Goal: Transaction & Acquisition: Download file/media

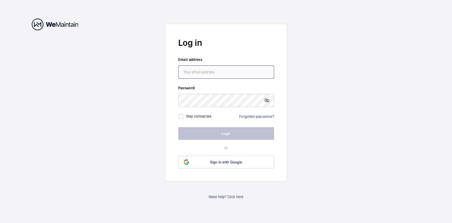
type input "[EMAIL_ADDRESS][DOMAIN_NAME]"
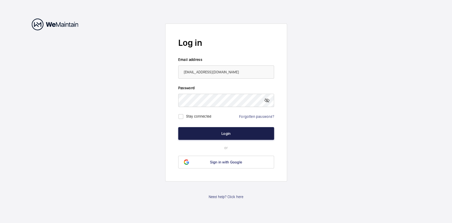
click at [199, 127] on button "Login" at bounding box center [226, 133] width 96 height 13
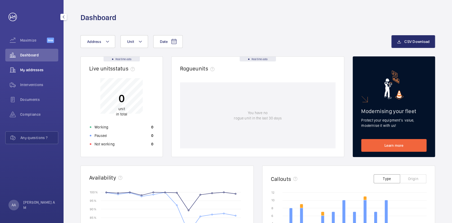
click at [37, 69] on span "My addresses" at bounding box center [39, 69] width 38 height 5
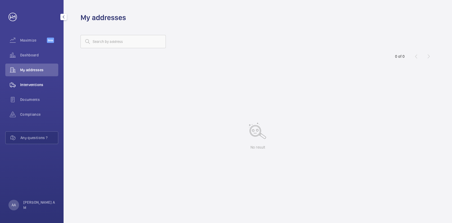
click at [36, 85] on span "Interventions" at bounding box center [39, 84] width 38 height 5
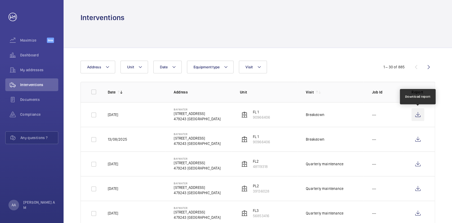
click at [416, 113] on wm-front-icon-button at bounding box center [418, 114] width 13 height 13
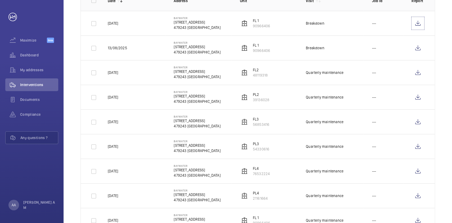
scroll to position [35, 0]
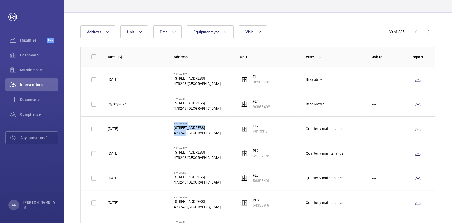
drag, startPoint x: 116, startPoint y: 129, endPoint x: 231, endPoint y: 135, distance: 115.4
click at [0, 0] on tr "[DATE] Baywater [STREET_ADDRESS] 48119318 Quarterly maintenance ---" at bounding box center [0, 0] width 0 height 0
click at [289, 136] on td "FL2 48119318" at bounding box center [265, 128] width 66 height 25
click at [91, 56] on input "checkbox" at bounding box center [94, 56] width 11 height 11
checkbox input "true"
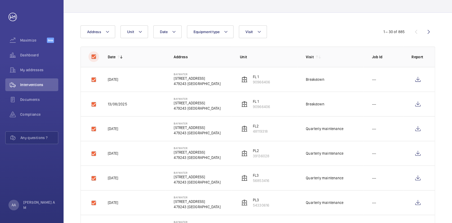
checkbox input "true"
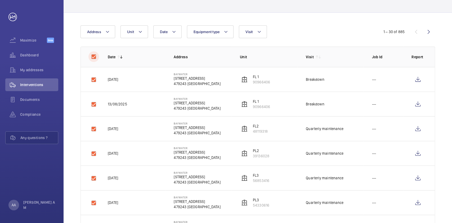
checkbox input "true"
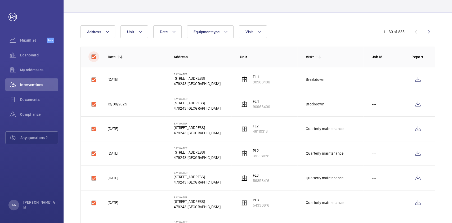
checkbox input "true"
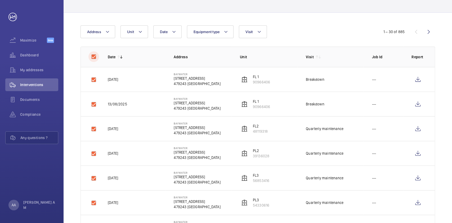
checkbox input "true"
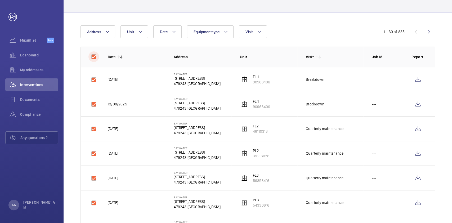
checkbox input "true"
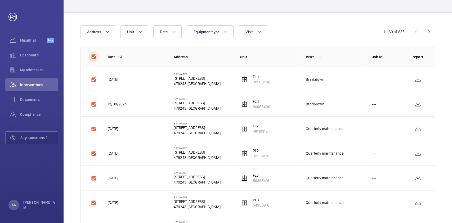
checkbox input "true"
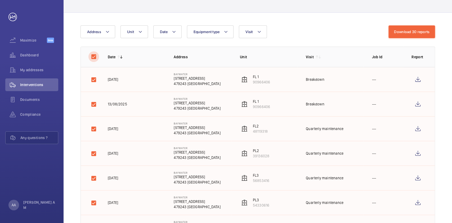
click at [93, 57] on input "checkbox" at bounding box center [94, 56] width 11 height 11
checkbox input "false"
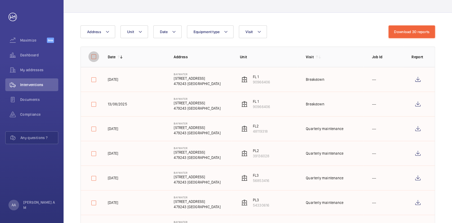
checkbox input "false"
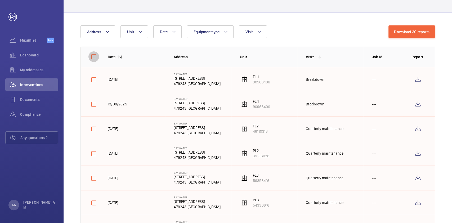
checkbox input "false"
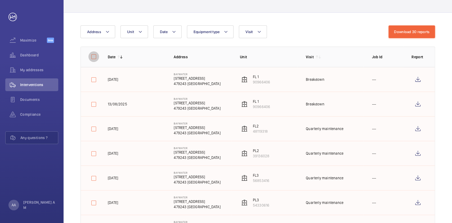
checkbox input "false"
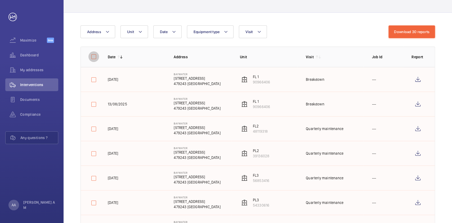
checkbox input "false"
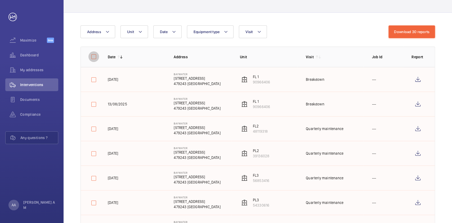
checkbox input "false"
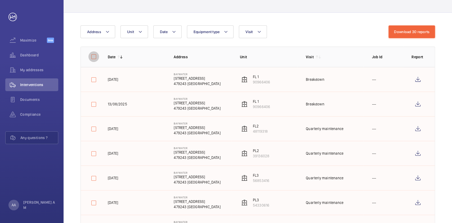
checkbox input "false"
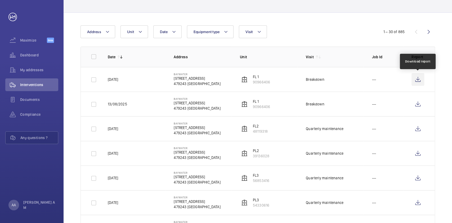
click at [417, 81] on wm-front-icon-button at bounding box center [418, 79] width 13 height 13
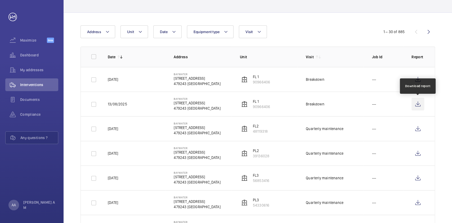
click at [417, 105] on wm-front-icon-button at bounding box center [418, 104] width 13 height 13
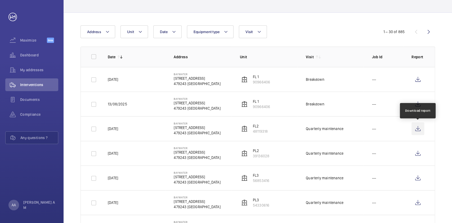
click at [419, 131] on wm-front-icon-button at bounding box center [418, 128] width 13 height 13
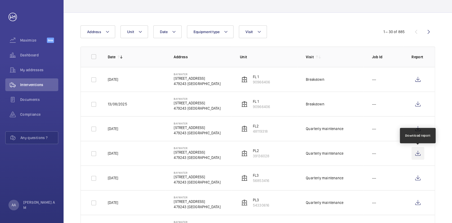
click at [418, 154] on wm-front-icon-button at bounding box center [418, 153] width 13 height 13
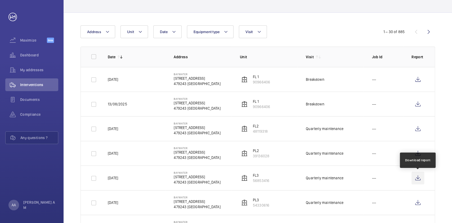
click at [417, 179] on wm-front-icon-button at bounding box center [418, 178] width 13 height 13
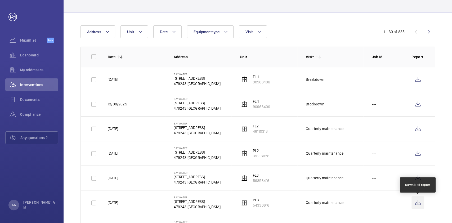
click at [417, 207] on wm-front-icon-button at bounding box center [418, 202] width 13 height 13
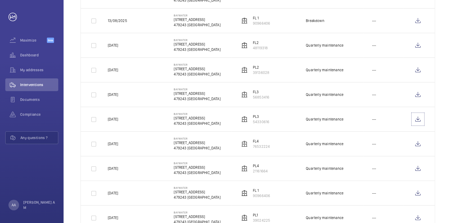
scroll to position [141, 0]
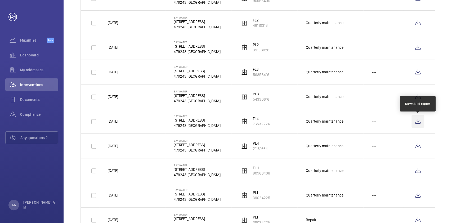
click at [419, 122] on wm-front-icon-button at bounding box center [418, 121] width 13 height 13
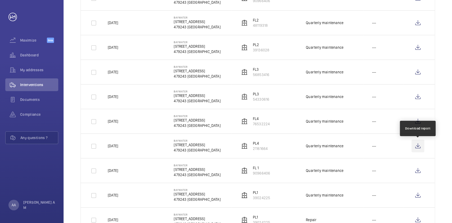
click at [418, 151] on wm-front-icon-button at bounding box center [418, 146] width 13 height 13
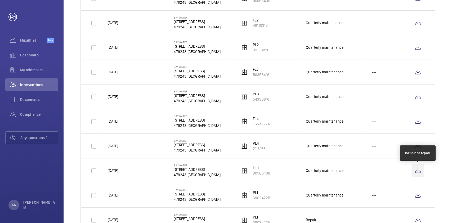
click at [416, 174] on wm-front-icon-button at bounding box center [418, 170] width 13 height 13
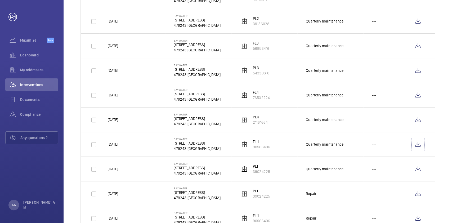
scroll to position [212, 0]
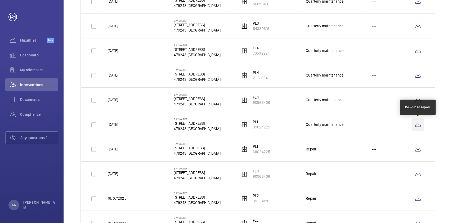
click at [415, 126] on wm-front-icon-button at bounding box center [418, 124] width 13 height 13
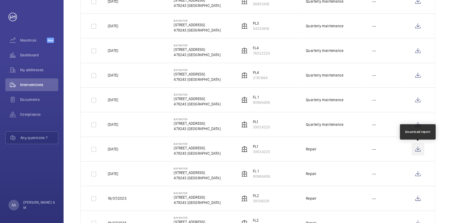
click at [417, 151] on wm-front-icon-button at bounding box center [418, 149] width 13 height 13
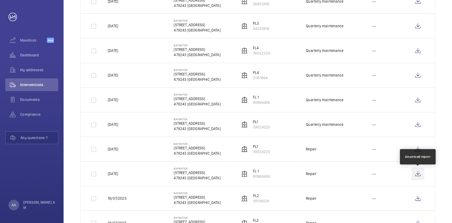
click at [414, 172] on wm-front-icon-button at bounding box center [418, 173] width 13 height 13
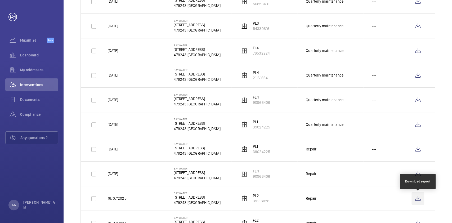
click at [420, 200] on wm-front-icon-button at bounding box center [418, 198] width 13 height 13
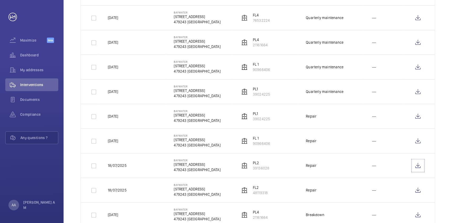
scroll to position [282, 0]
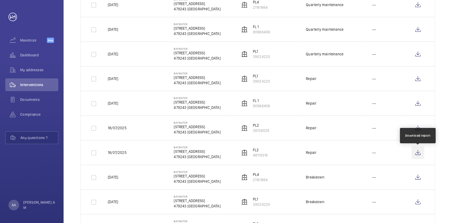
click at [413, 150] on wm-front-icon-button at bounding box center [418, 152] width 13 height 13
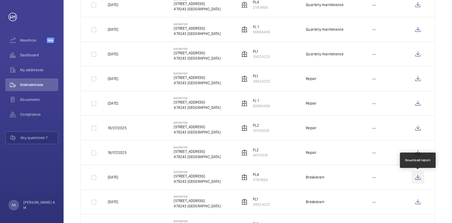
click at [412, 180] on wm-front-icon-button at bounding box center [418, 177] width 13 height 13
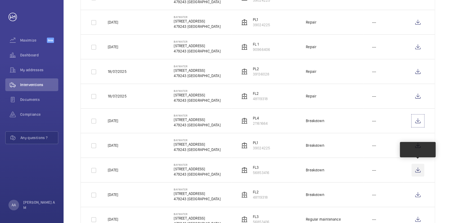
scroll to position [353, 0]
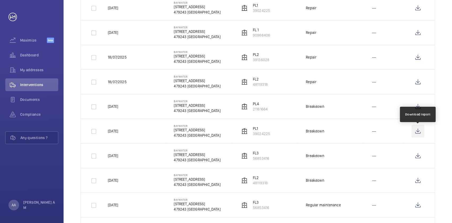
click at [420, 133] on wm-front-icon-button at bounding box center [418, 131] width 13 height 13
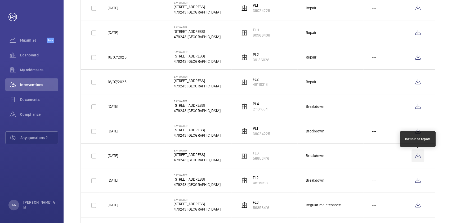
click at [419, 162] on wm-front-icon-button at bounding box center [418, 155] width 13 height 13
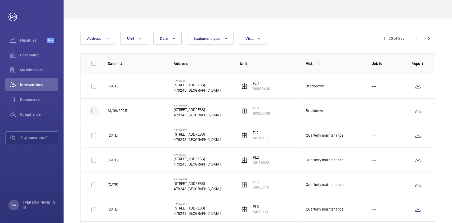
scroll to position [0, 0]
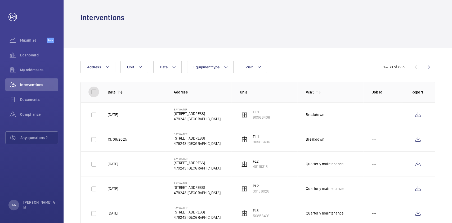
click at [91, 94] on input "checkbox" at bounding box center [94, 92] width 11 height 11
checkbox input "true"
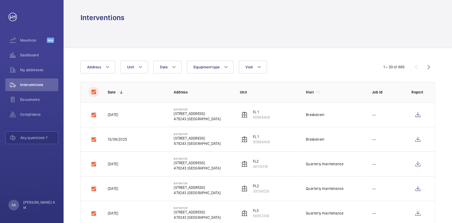
checkbox input "true"
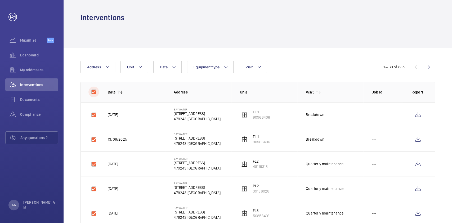
checkbox input "true"
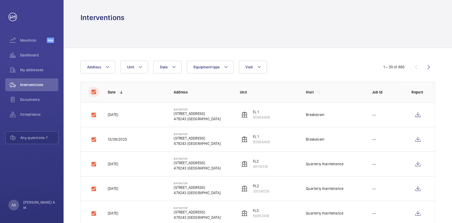
checkbox input "true"
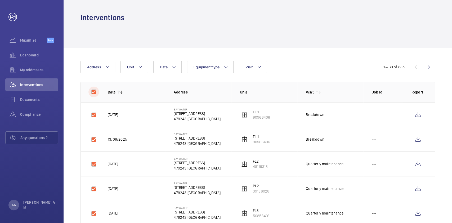
checkbox input "true"
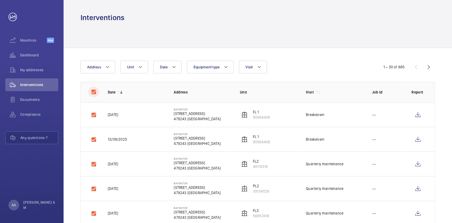
checkbox input "true"
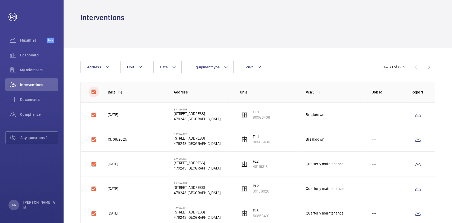
checkbox input "true"
click at [421, 66] on button "Download 30 reports" at bounding box center [412, 67] width 47 height 13
click at [412, 66] on button "Download 30 reports" at bounding box center [412, 67] width 47 height 13
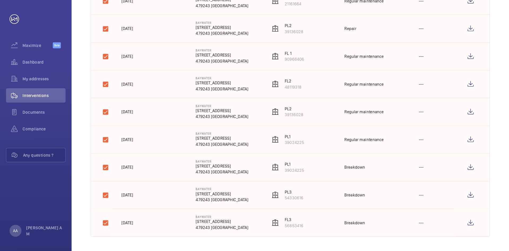
scroll to position [634, 0]
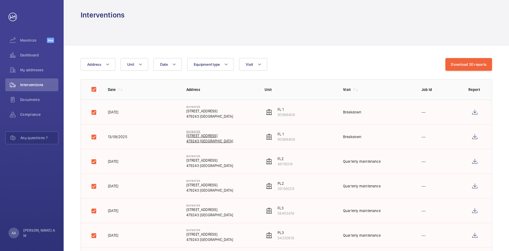
scroll to position [0, 0]
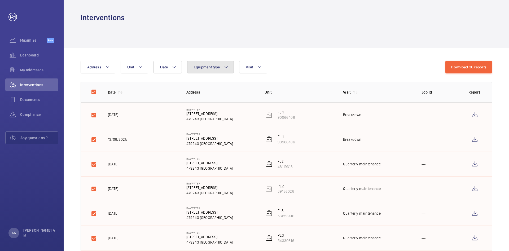
click at [227, 68] on mat-icon at bounding box center [226, 67] width 4 height 6
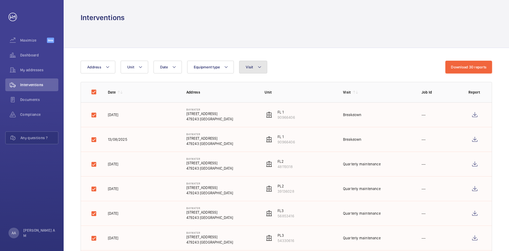
click at [259, 68] on mat-icon at bounding box center [259, 67] width 4 height 6
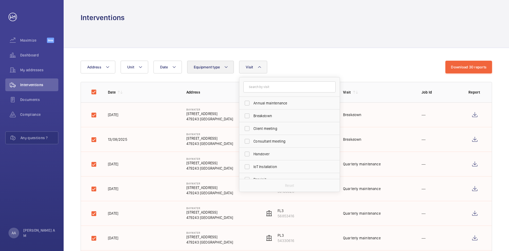
drag, startPoint x: 260, startPoint y: 68, endPoint x: 229, endPoint y: 68, distance: 31.3
click at [260, 68] on mat-icon at bounding box center [259, 67] width 4 height 6
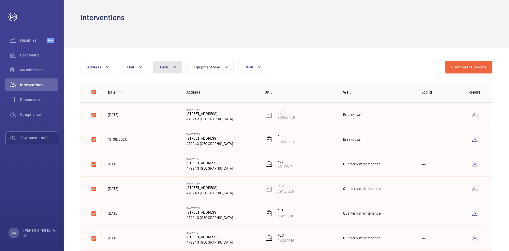
click at [166, 64] on button "Date" at bounding box center [167, 67] width 28 height 13
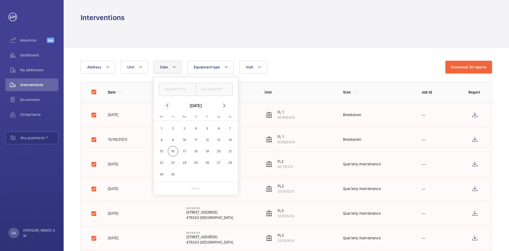
click at [169, 65] on button "Date" at bounding box center [167, 67] width 28 height 13
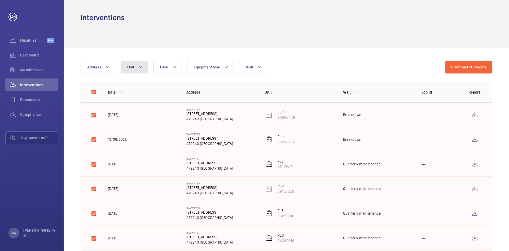
click at [127, 68] on span "Unit" at bounding box center [130, 67] width 7 height 4
click at [104, 66] on button "Address" at bounding box center [98, 67] width 35 height 13
click at [107, 66] on mat-icon at bounding box center [107, 67] width 4 height 6
click at [355, 61] on div "Date Address Unit Equipment type Visit" at bounding box center [263, 67] width 365 height 13
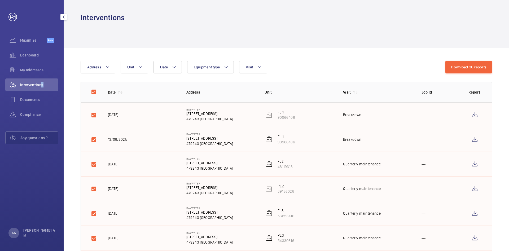
click at [40, 85] on span "Interventions" at bounding box center [39, 84] width 38 height 5
click at [38, 99] on span "Documents" at bounding box center [39, 99] width 38 height 5
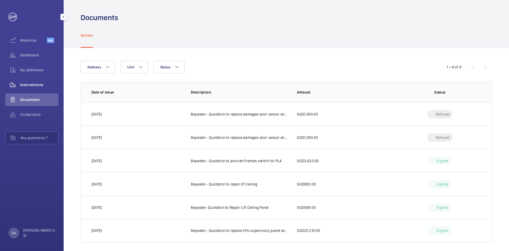
click at [37, 83] on span "Interventions" at bounding box center [39, 84] width 38 height 5
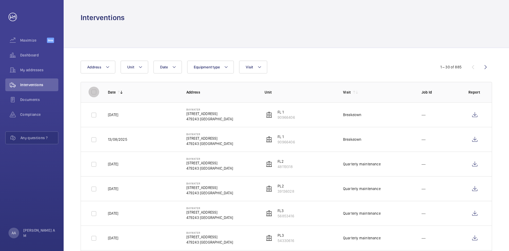
click at [92, 92] on input "checkbox" at bounding box center [94, 92] width 11 height 11
checkbox input "true"
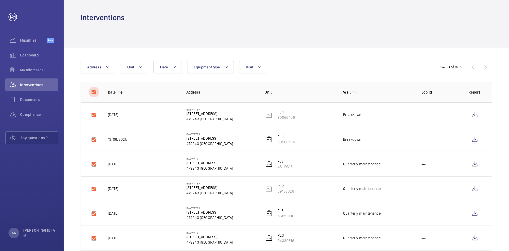
checkbox input "true"
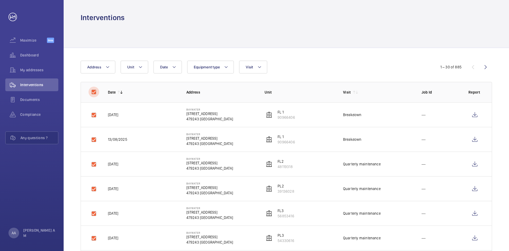
checkbox input "true"
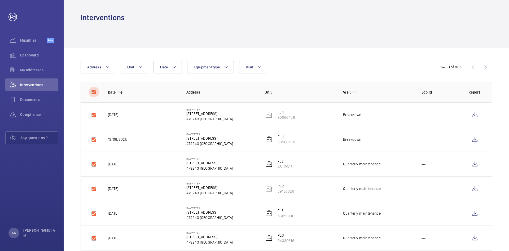
checkbox input "true"
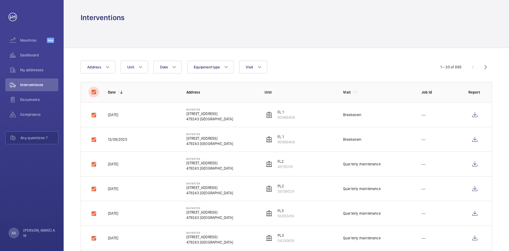
checkbox input "true"
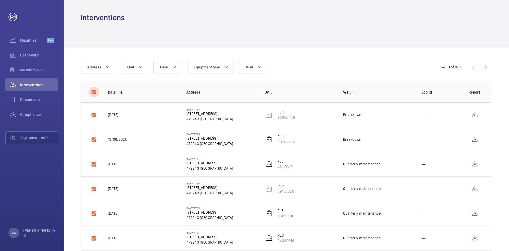
checkbox input "true"
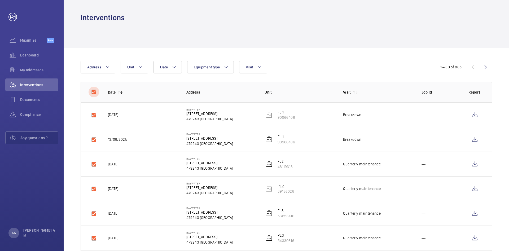
checkbox input "true"
click at [94, 94] on input "checkbox" at bounding box center [94, 92] width 11 height 11
checkbox input "false"
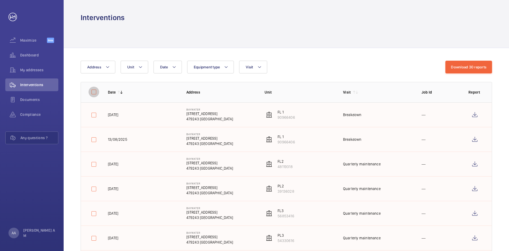
checkbox input "false"
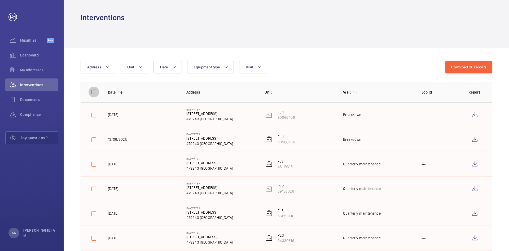
checkbox input "false"
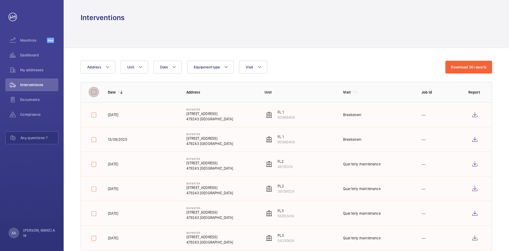
checkbox input "false"
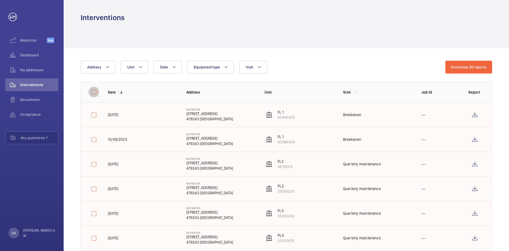
checkbox input "false"
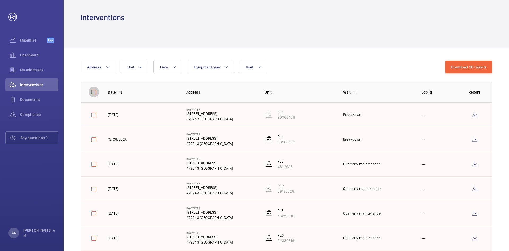
checkbox input "false"
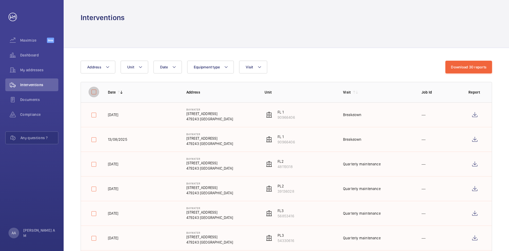
checkbox input "false"
click at [452, 66] on wm-front-icon-button at bounding box center [485, 67] width 13 height 13
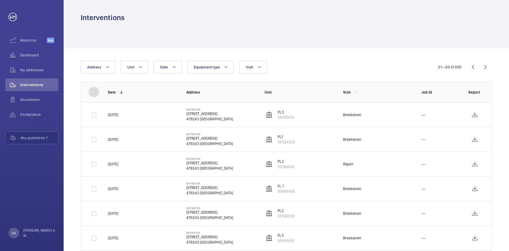
click at [93, 89] on input "checkbox" at bounding box center [94, 92] width 11 height 11
checkbox input "true"
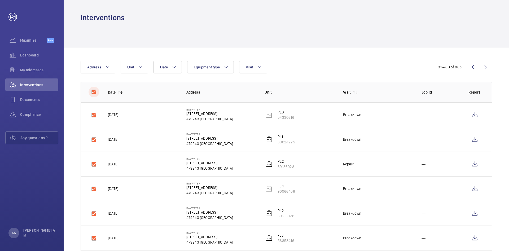
checkbox input "true"
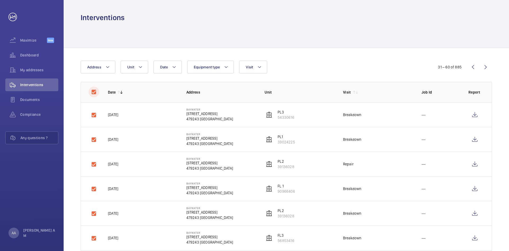
checkbox input "true"
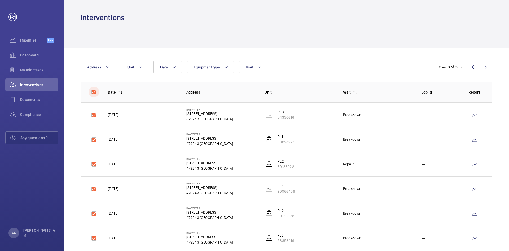
checkbox input "true"
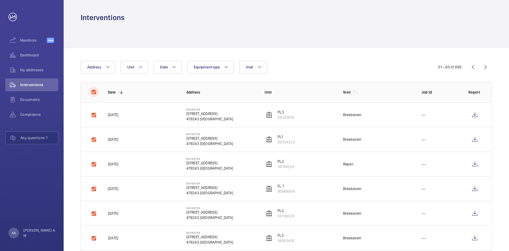
checkbox input "true"
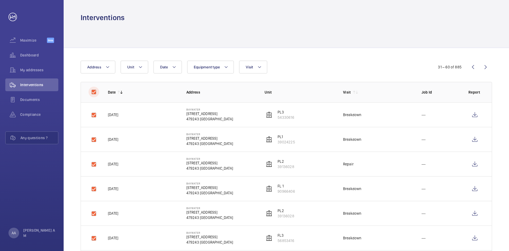
checkbox input "true"
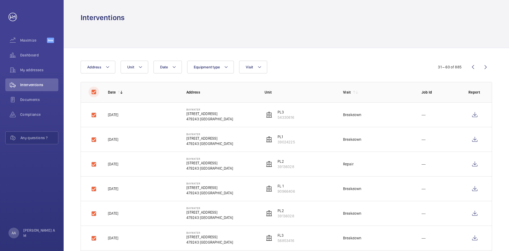
checkbox input "true"
click at [452, 69] on button "Download 30 reports" at bounding box center [468, 67] width 47 height 13
click at [92, 94] on input "checkbox" at bounding box center [94, 92] width 11 height 11
checkbox input "false"
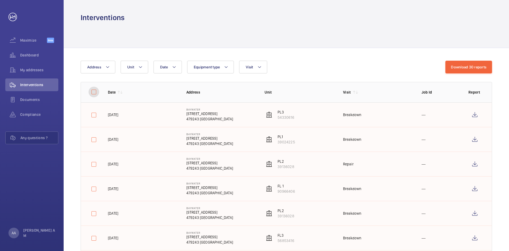
checkbox input "false"
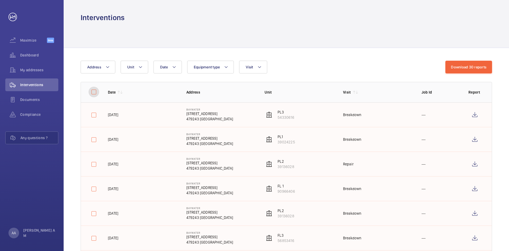
checkbox input "false"
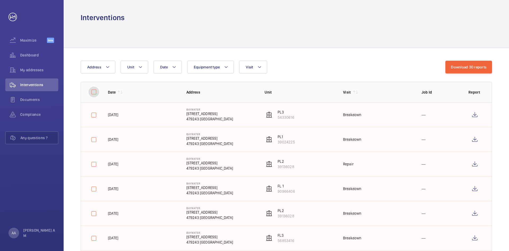
checkbox input "false"
click at [452, 67] on wm-front-icon-button at bounding box center [485, 67] width 13 height 13
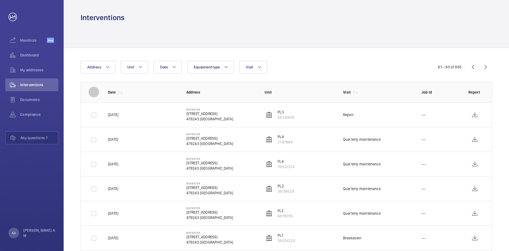
click at [92, 92] on input "checkbox" at bounding box center [94, 92] width 11 height 11
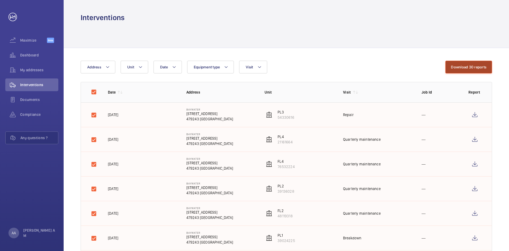
click at [452, 69] on button "Download 30 reports" at bounding box center [468, 67] width 47 height 13
drag, startPoint x: 94, startPoint y: 92, endPoint x: 98, endPoint y: 93, distance: 3.5
click at [94, 93] on input "checkbox" at bounding box center [94, 92] width 11 height 11
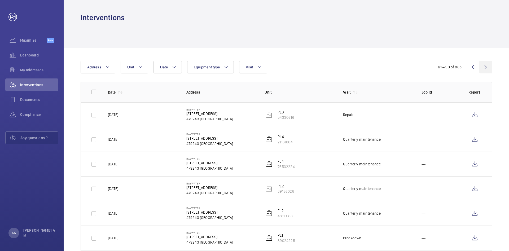
click at [452, 68] on wm-front-icon-button at bounding box center [485, 67] width 13 height 13
click at [94, 92] on input "checkbox" at bounding box center [94, 92] width 11 height 11
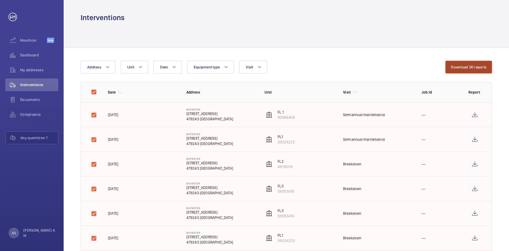
click at [452, 66] on button "Download 30 reports" at bounding box center [468, 67] width 47 height 13
click at [94, 90] on input "checkbox" at bounding box center [94, 92] width 11 height 11
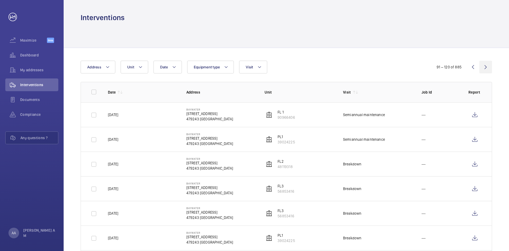
click at [452, 69] on wm-front-icon-button at bounding box center [485, 67] width 13 height 13
click at [93, 93] on input "checkbox" at bounding box center [94, 92] width 11 height 11
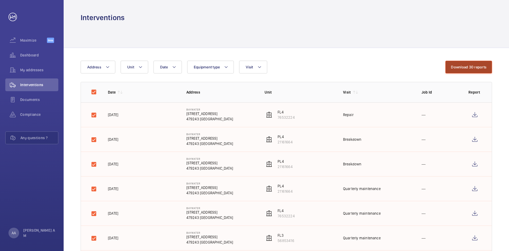
click at [452, 68] on button "Download 30 reports" at bounding box center [468, 67] width 47 height 13
click at [91, 93] on input "checkbox" at bounding box center [94, 92] width 11 height 11
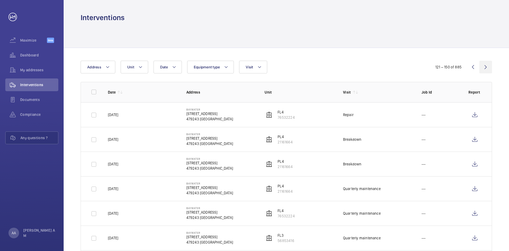
click at [452, 69] on wm-front-icon-button at bounding box center [485, 67] width 13 height 13
click at [95, 94] on input "checkbox" at bounding box center [94, 92] width 11 height 11
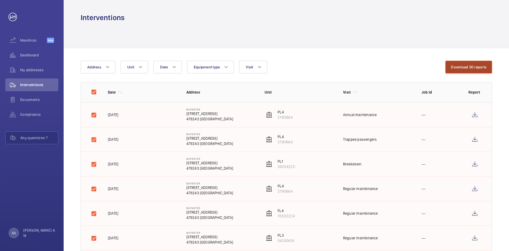
click at [452, 65] on button "Download 30 reports" at bounding box center [468, 67] width 47 height 13
click at [280, 41] on div at bounding box center [286, 35] width 411 height 25
click at [93, 92] on input "checkbox" at bounding box center [94, 92] width 11 height 11
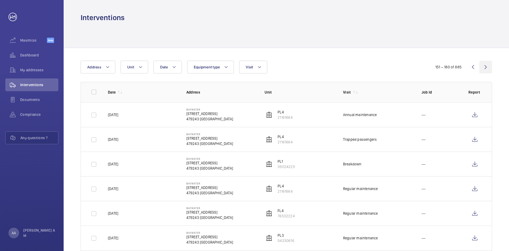
click at [452, 63] on wm-front-icon-button at bounding box center [485, 67] width 13 height 13
click at [92, 94] on input "checkbox" at bounding box center [94, 92] width 11 height 11
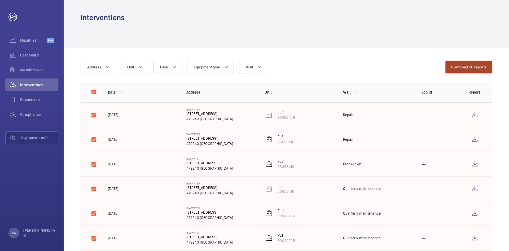
click at [452, 63] on button "Download 30 reports" at bounding box center [468, 67] width 47 height 13
click at [94, 91] on input "checkbox" at bounding box center [94, 92] width 11 height 11
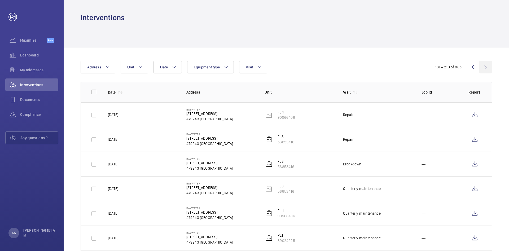
click at [452, 69] on wm-front-icon-button at bounding box center [485, 67] width 13 height 13
click at [95, 94] on input "checkbox" at bounding box center [94, 92] width 11 height 11
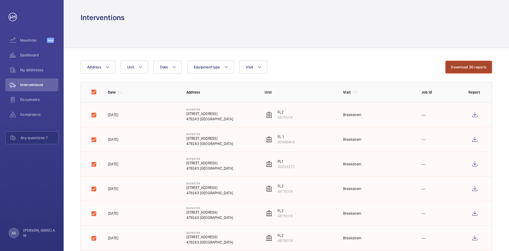
click at [452, 69] on button "Download 30 reports" at bounding box center [468, 67] width 47 height 13
click at [94, 92] on input "checkbox" at bounding box center [94, 92] width 11 height 11
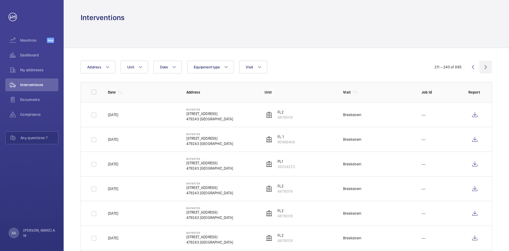
click at [452, 68] on wm-front-icon-button at bounding box center [485, 67] width 13 height 13
click at [94, 93] on input "checkbox" at bounding box center [94, 92] width 11 height 11
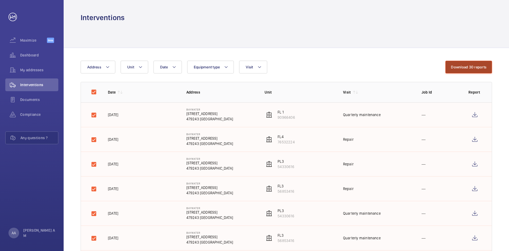
click at [452, 68] on button "Download 30 reports" at bounding box center [468, 67] width 47 height 13
click at [95, 92] on input "checkbox" at bounding box center [94, 92] width 11 height 11
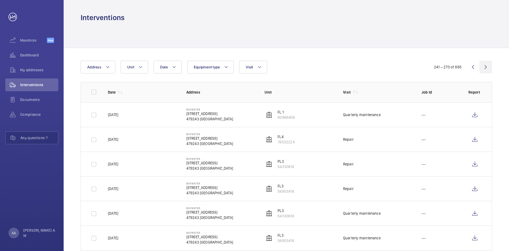
click at [452, 66] on wm-front-icon-button at bounding box center [485, 67] width 13 height 13
click at [94, 94] on input "checkbox" at bounding box center [94, 92] width 11 height 11
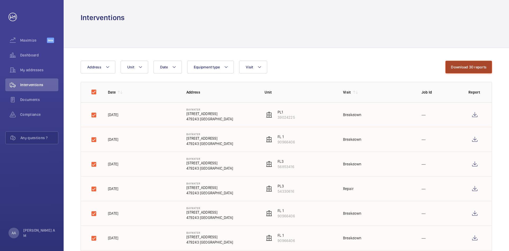
click at [452, 66] on button "Download 30 reports" at bounding box center [468, 67] width 47 height 13
click at [95, 90] on input "checkbox" at bounding box center [94, 92] width 11 height 11
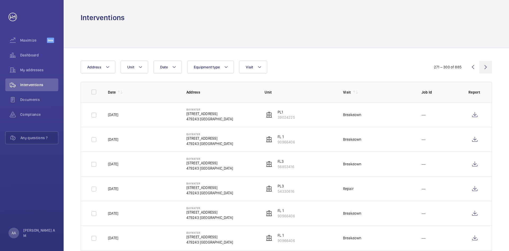
click at [452, 68] on wm-front-icon-button at bounding box center [485, 67] width 13 height 13
click at [95, 91] on input "checkbox" at bounding box center [94, 92] width 11 height 11
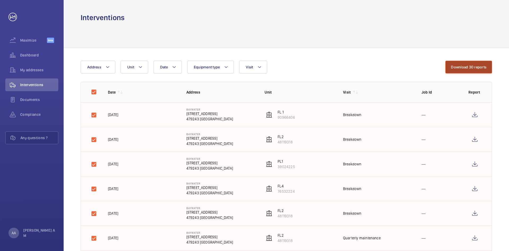
click at [452, 67] on button "Download 30 reports" at bounding box center [468, 67] width 47 height 13
